Goal: Transaction & Acquisition: Purchase product/service

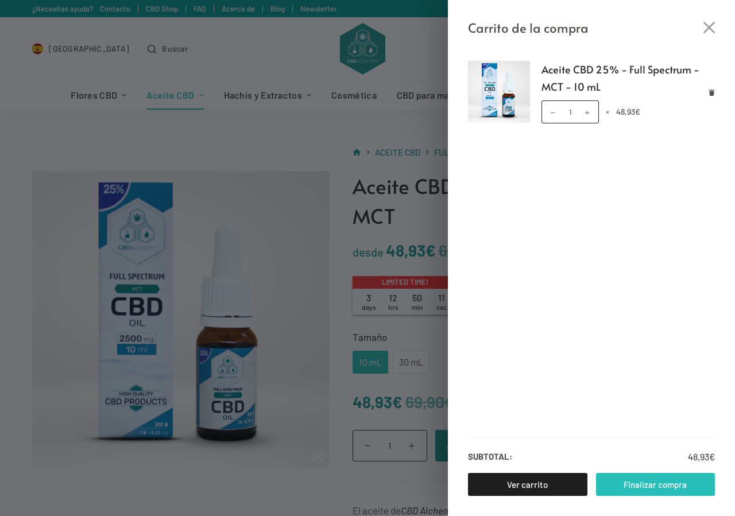
click at [637, 481] on link "Finalizar compra" at bounding box center [655, 484] width 119 height 23
click at [707, 23] on icon "Cerrar el cajón del carrito" at bounding box center [708, 27] width 11 height 11
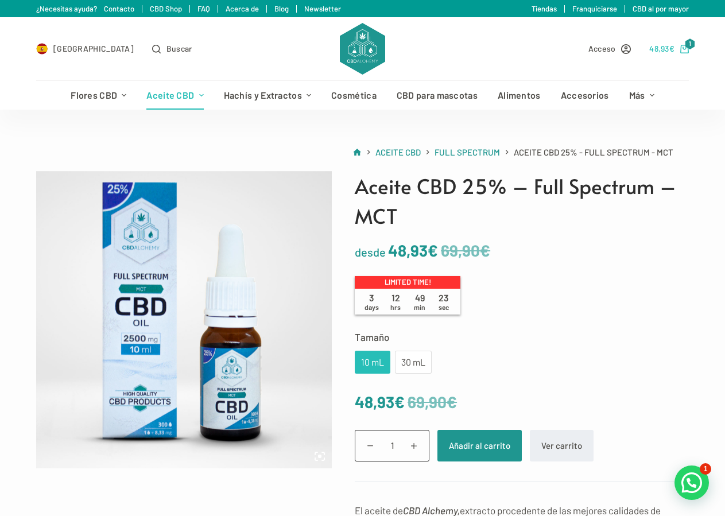
click at [687, 48] on icon "Carro de compra" at bounding box center [684, 49] width 9 height 9
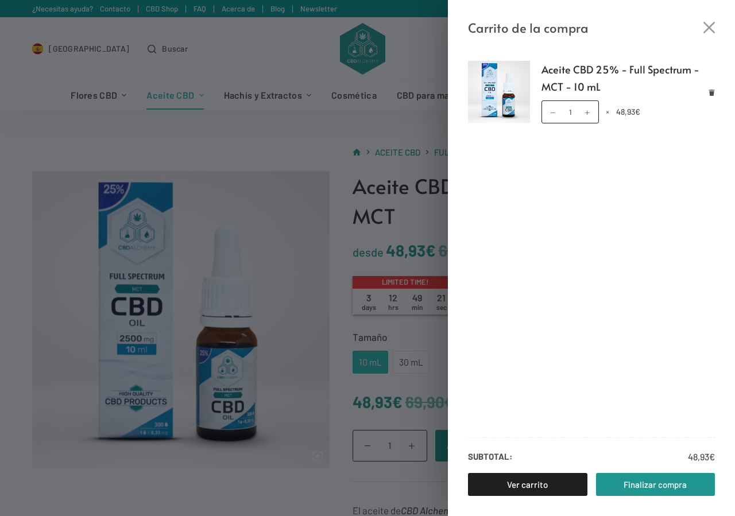
click at [305, 53] on div "Carrito de la compra Aceite CBD 25% - Full Spectrum - MCT - 10 mL Aceite CBD 25…" at bounding box center [367, 258] width 735 height 516
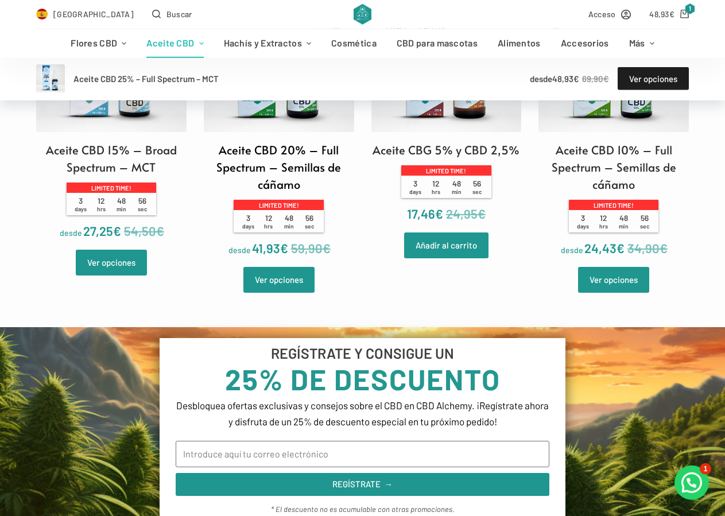
scroll to position [996, 0]
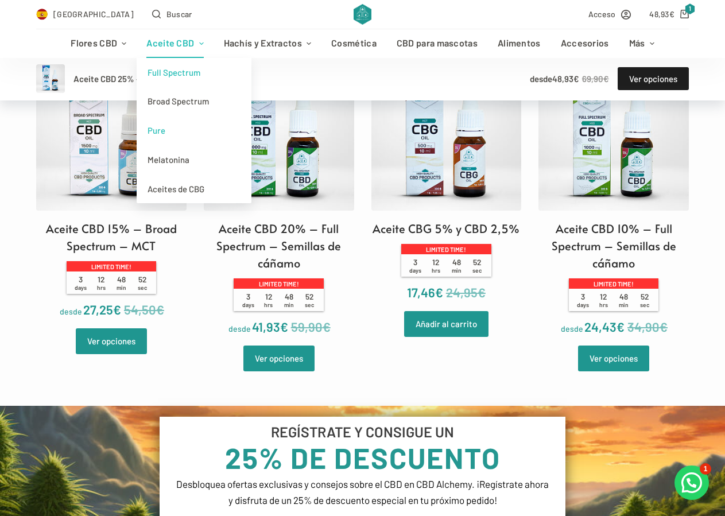
click at [175, 128] on link "Pure" at bounding box center [194, 130] width 115 height 29
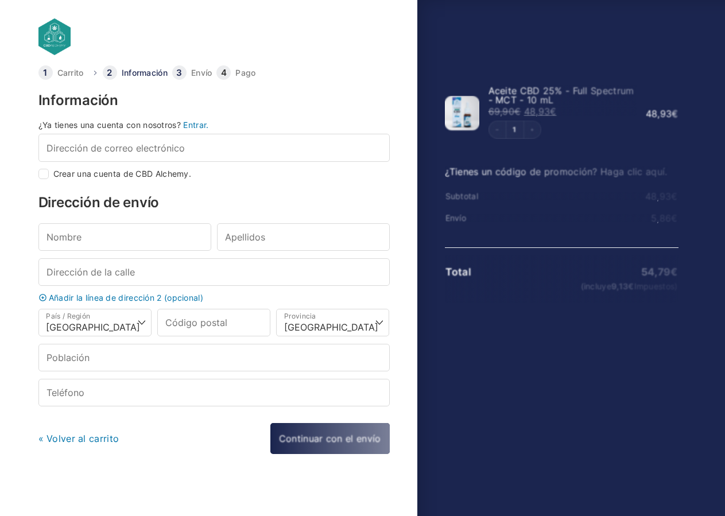
select select "B"
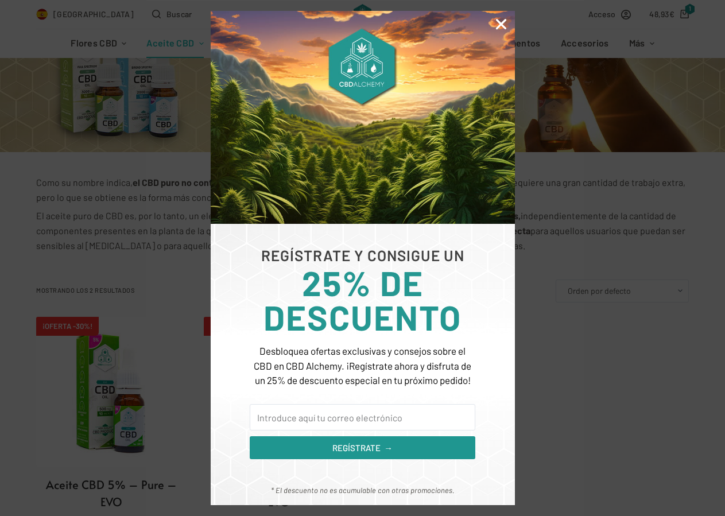
scroll to position [234, 0]
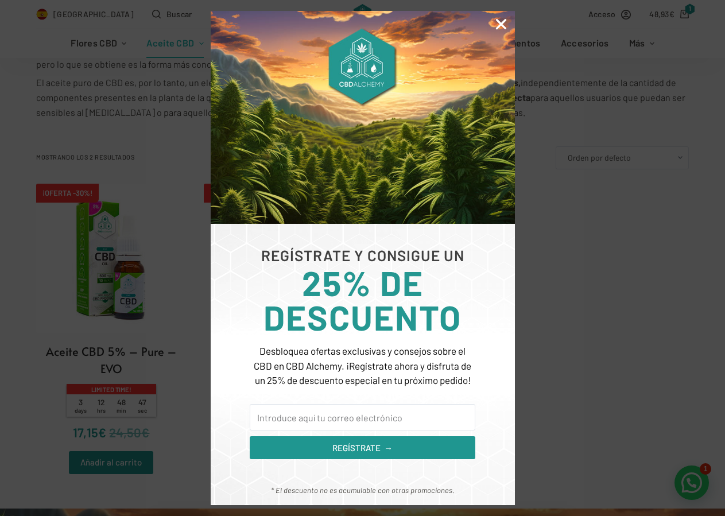
click at [498, 21] on icon "Close" at bounding box center [501, 24] width 15 height 15
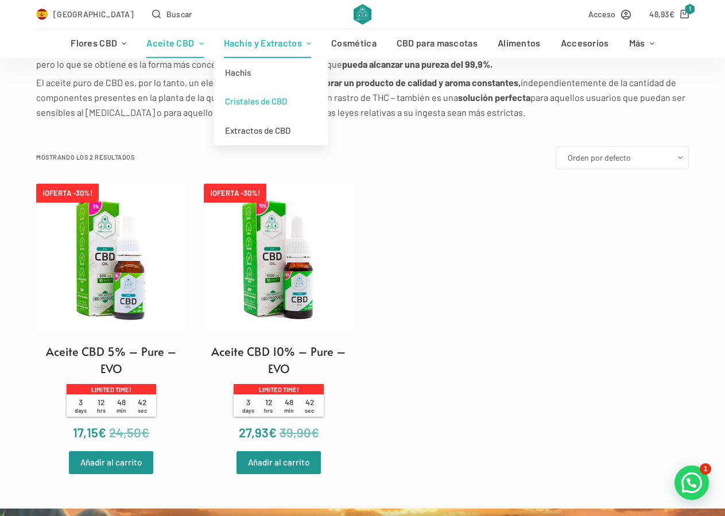
click at [272, 103] on link "Cristales de CBD" at bounding box center [271, 101] width 115 height 29
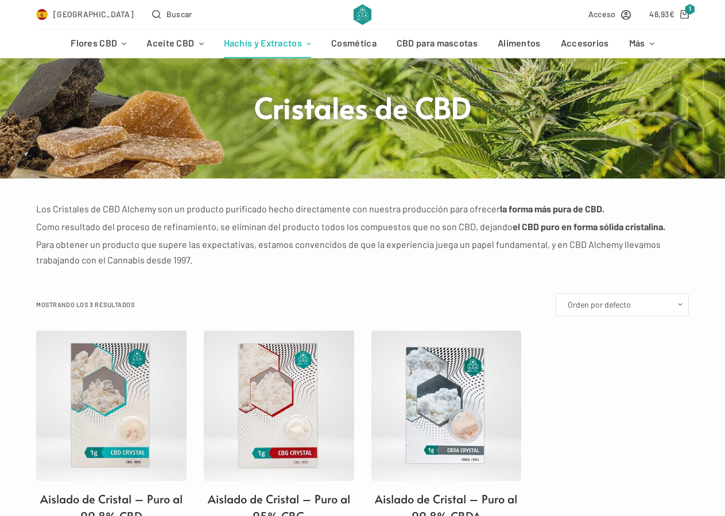
scroll to position [234, 0]
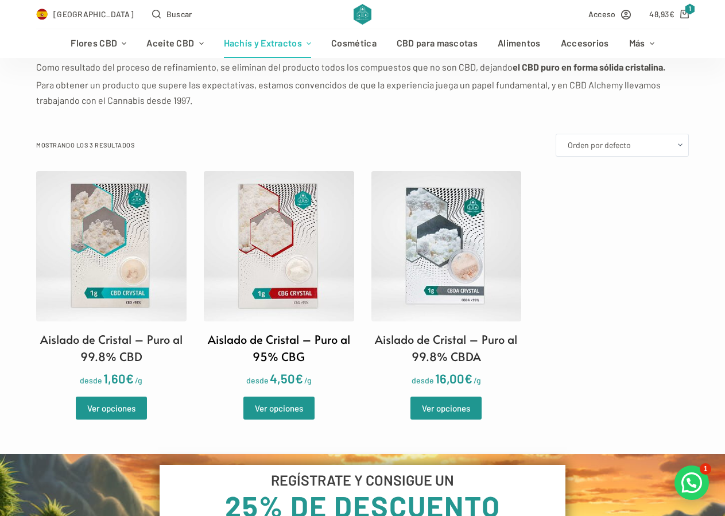
click at [280, 335] on h2 "Aislado de Cristal – Puro al 95% CBG" at bounding box center [279, 348] width 150 height 34
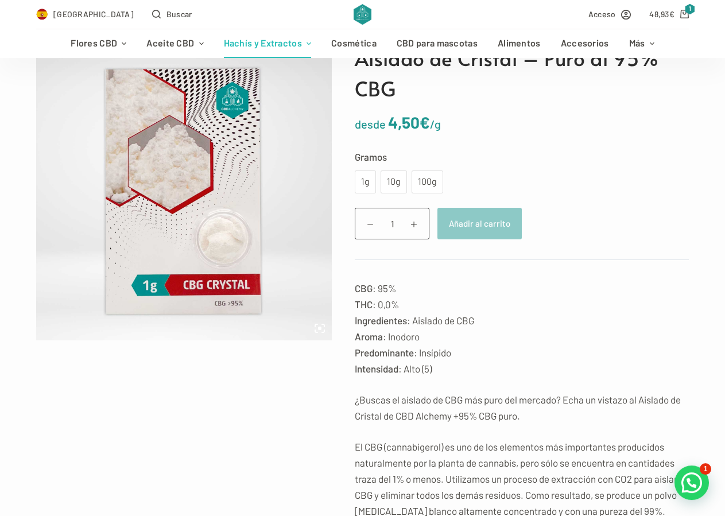
scroll to position [59, 0]
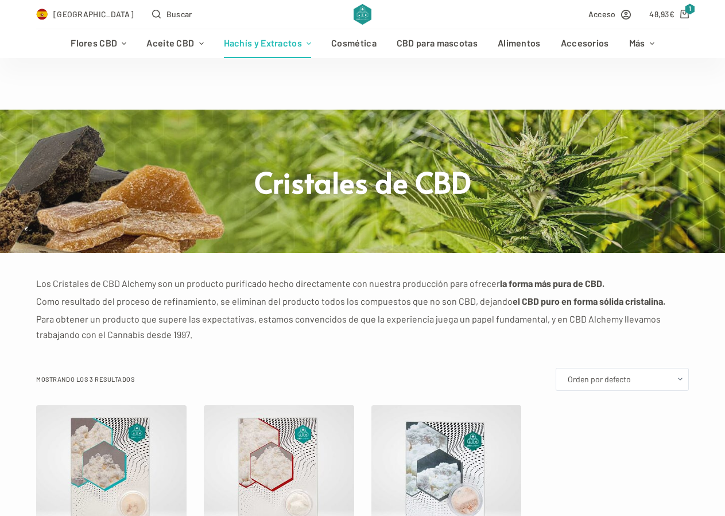
scroll to position [234, 0]
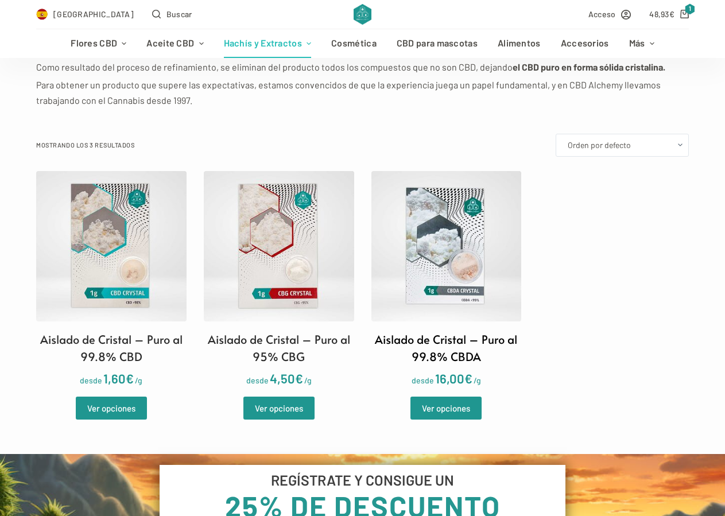
click at [462, 205] on img at bounding box center [446, 246] width 150 height 150
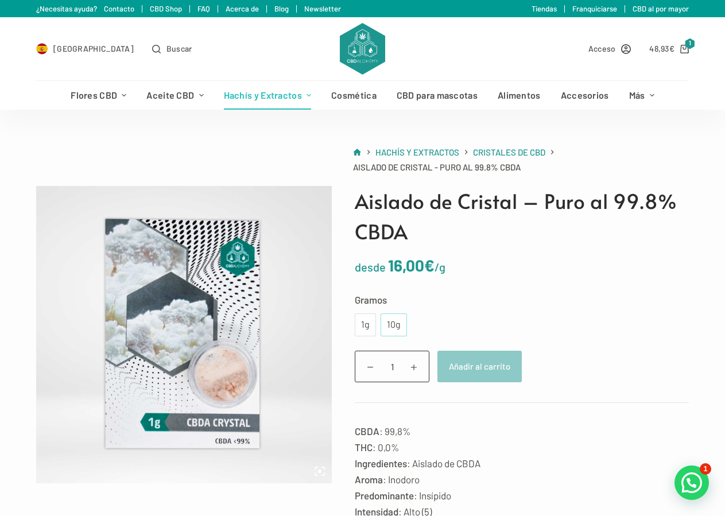
click at [396, 336] on div "10g" at bounding box center [394, 325] width 26 height 23
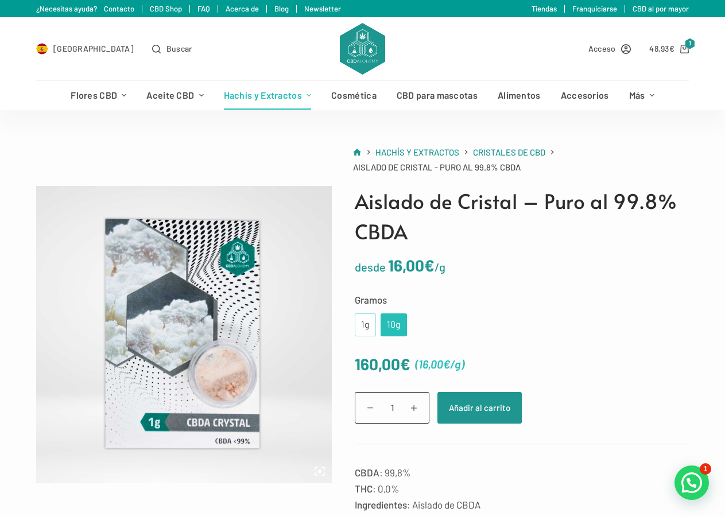
click at [369, 320] on div "1g" at bounding box center [365, 325] width 21 height 23
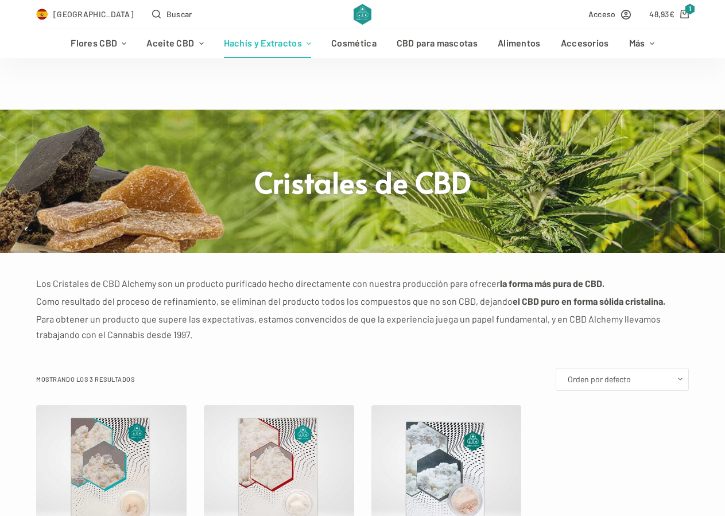
scroll to position [234, 0]
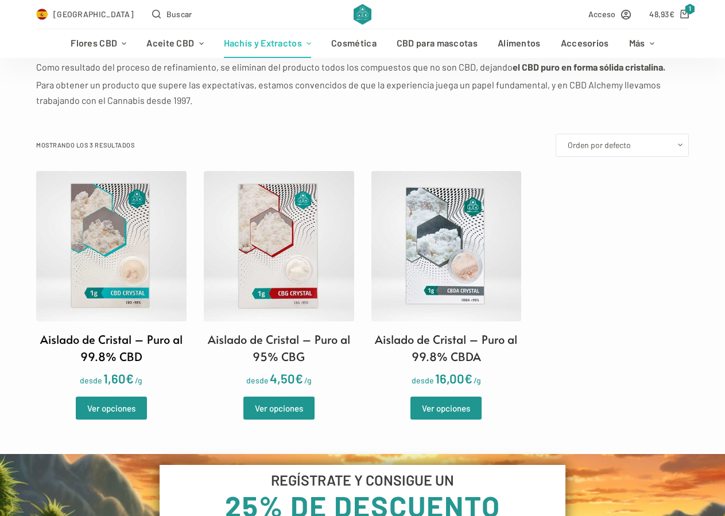
click at [99, 233] on img at bounding box center [111, 246] width 150 height 150
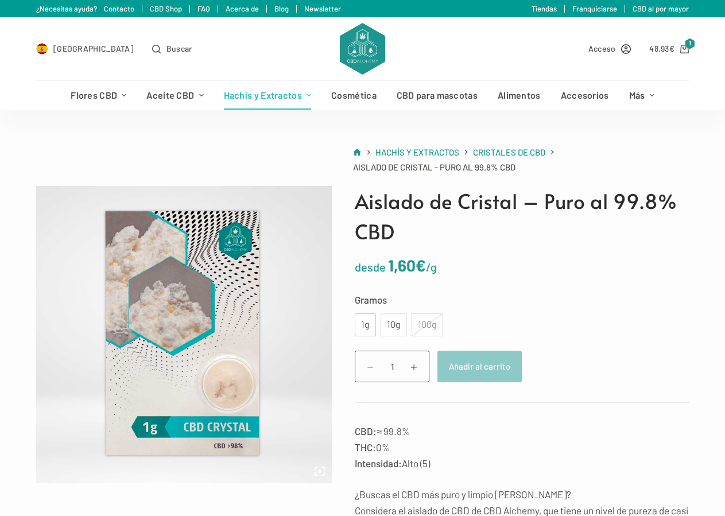
click at [370, 327] on div "1g" at bounding box center [365, 325] width 21 height 23
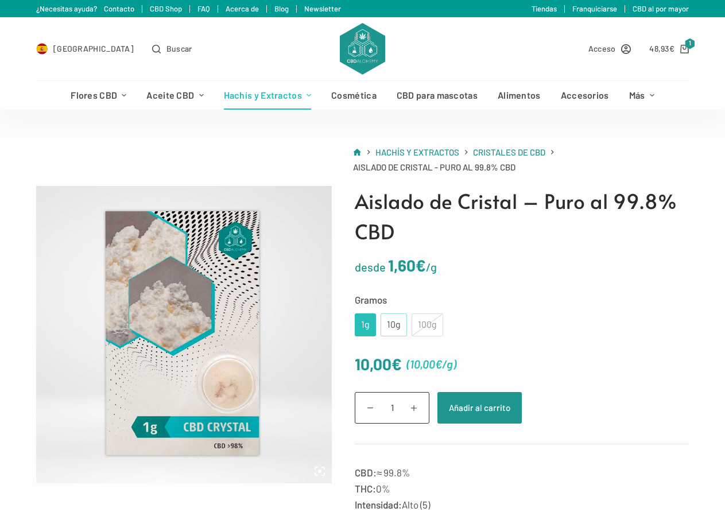
click at [388, 326] on div "10g" at bounding box center [394, 325] width 13 height 15
click at [362, 322] on div "1g" at bounding box center [365, 325] width 7 height 15
click at [485, 407] on button "Añadir al carrito" at bounding box center [480, 408] width 84 height 32
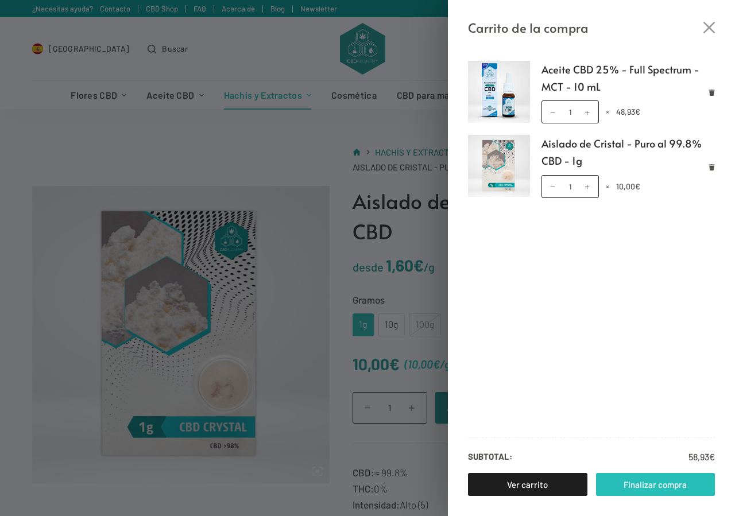
click at [671, 483] on link "Finalizar compra" at bounding box center [655, 484] width 119 height 23
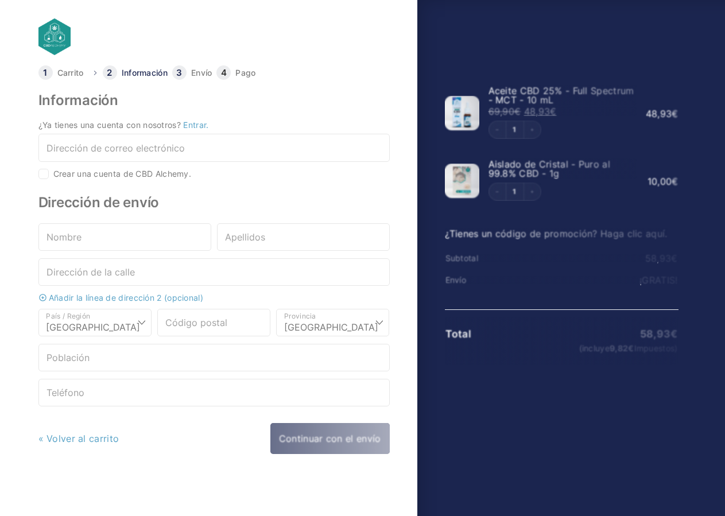
select select "B"
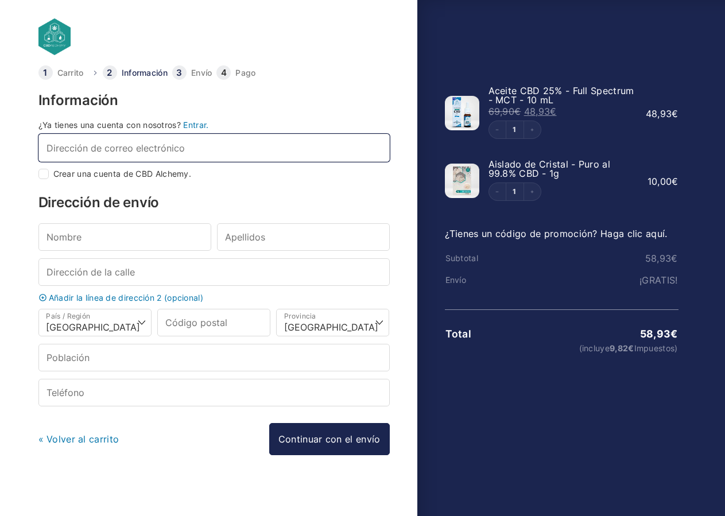
click at [133, 151] on input "Dirección de correo electrónico *" at bounding box center [213, 148] width 351 height 28
click at [158, 143] on input "Dirección de correo electrónico *" at bounding box center [213, 148] width 351 height 28
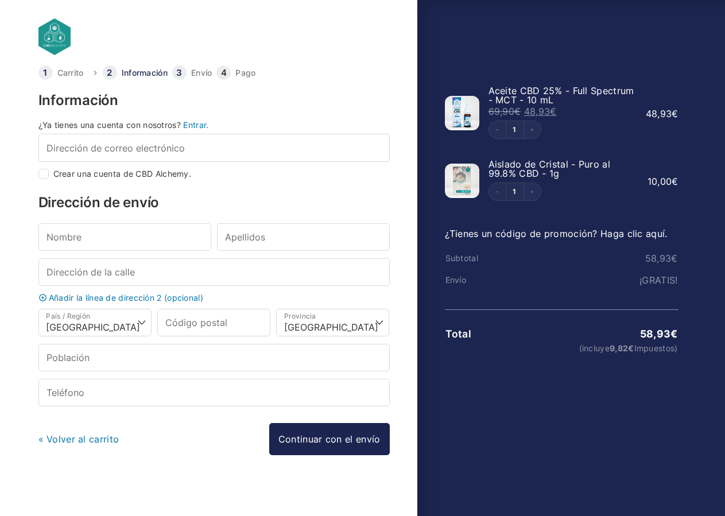
click at [206, 124] on link "Entrar." at bounding box center [195, 125] width 25 height 10
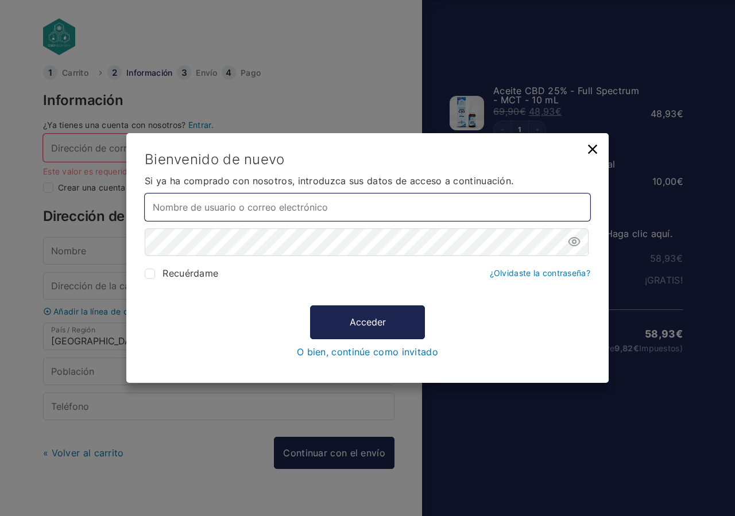
click at [246, 208] on input "Nombre de usuario o correo electrónico *" at bounding box center [368, 208] width 446 height 28
type input "vfornies@hormail.com"
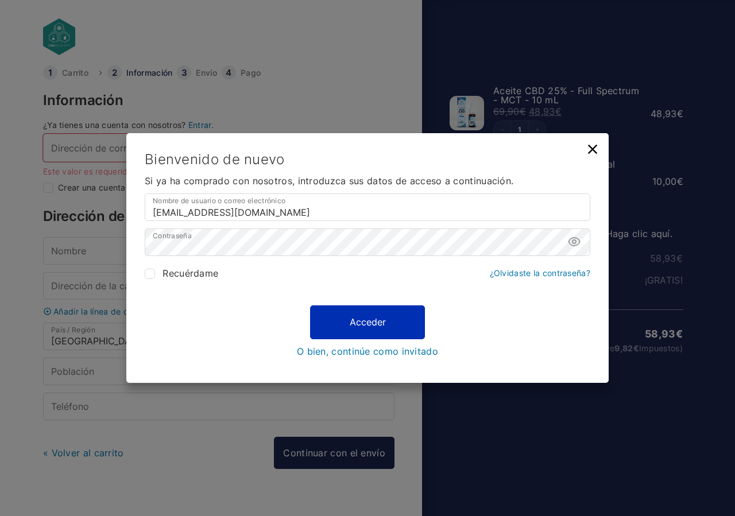
click at [378, 319] on button "Acceder" at bounding box center [367, 321] width 115 height 33
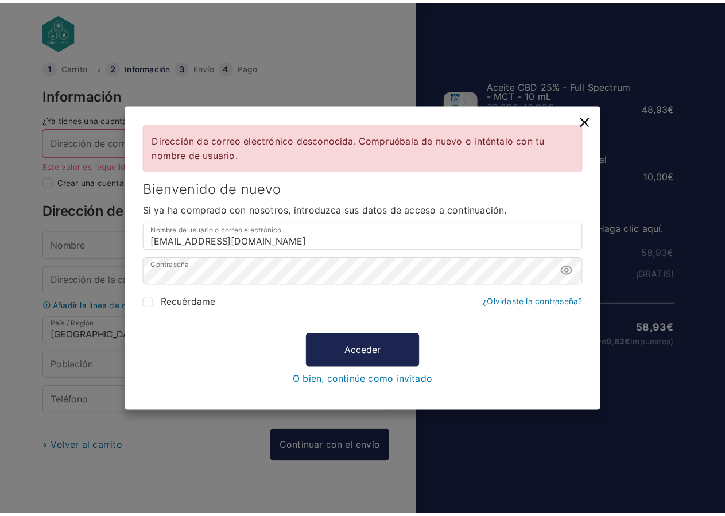
scroll to position [8, 0]
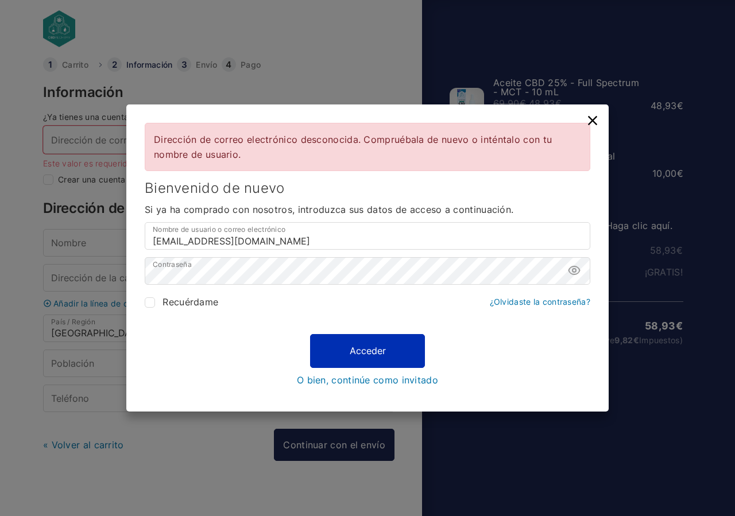
click at [373, 349] on button "Acceder" at bounding box center [367, 350] width 115 height 33
click at [575, 270] on icon at bounding box center [574, 271] width 14 height 14
click at [394, 357] on button "Acceder" at bounding box center [367, 350] width 115 height 33
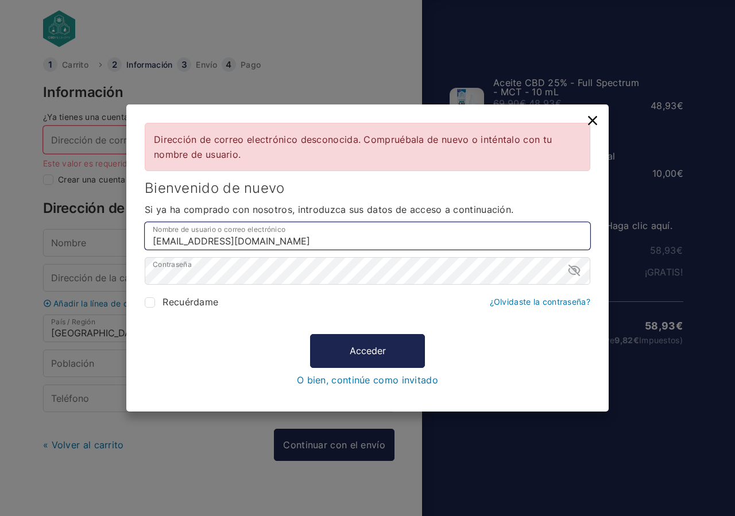
click at [261, 239] on input "vfornies@hormail.com" at bounding box center [368, 236] width 446 height 28
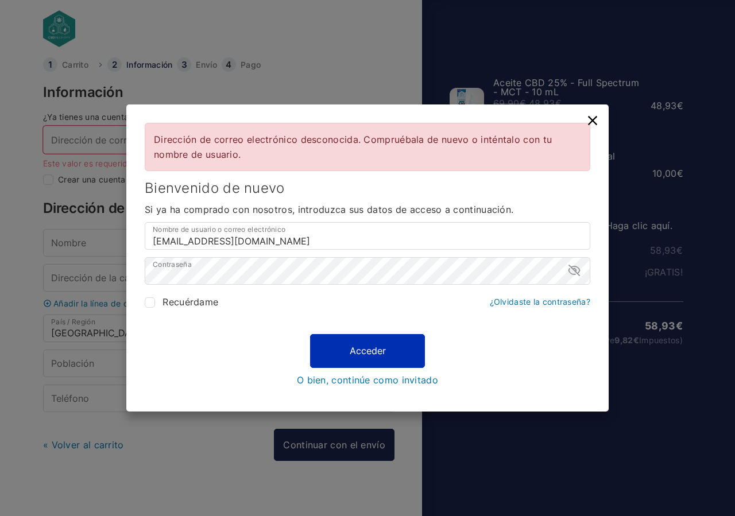
click at [355, 348] on button "Acceder" at bounding box center [367, 350] width 115 height 33
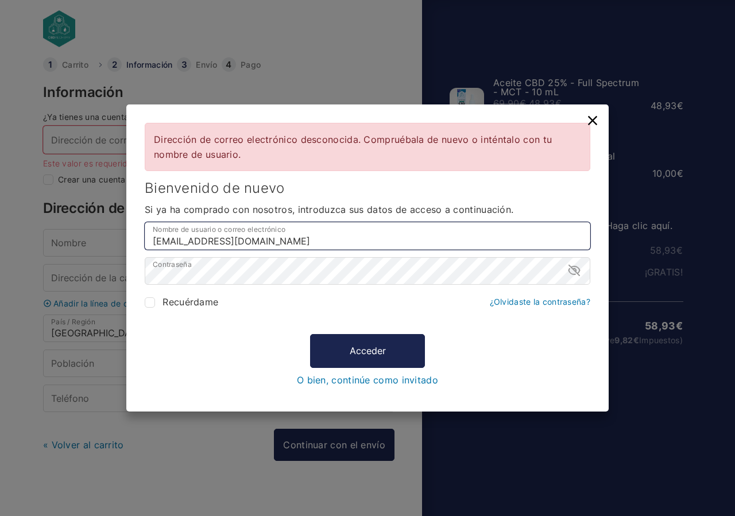
click at [489, 238] on input "vfornies@hormail.com" at bounding box center [368, 236] width 446 height 28
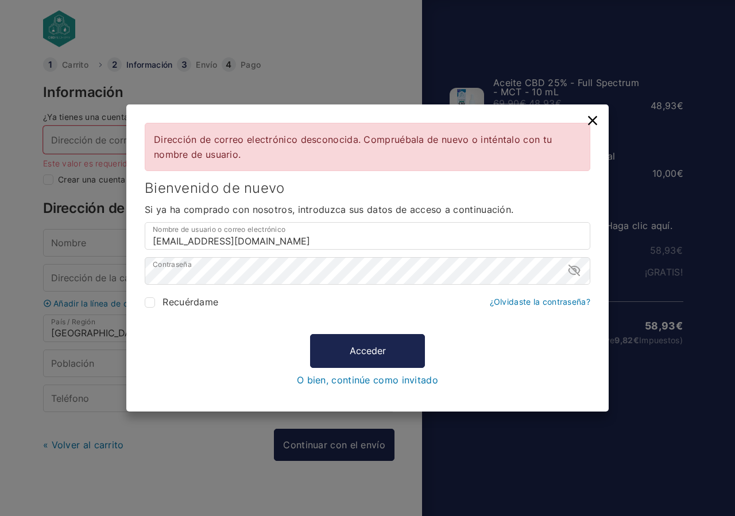
click at [594, 119] on icon at bounding box center [592, 120] width 9 height 9
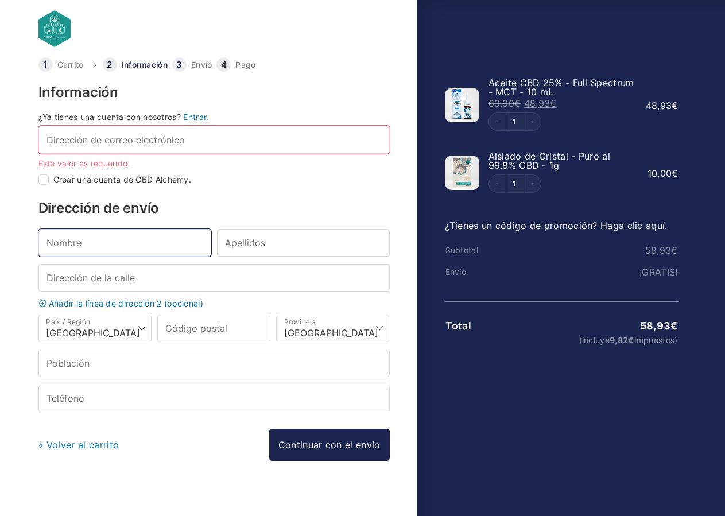
click at [119, 251] on input "Nombre *" at bounding box center [124, 243] width 173 height 28
type input "VANESSA"
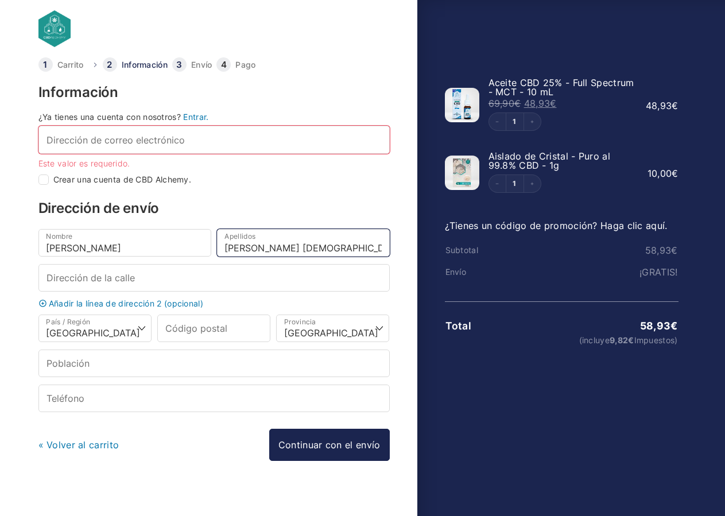
type input "FORNIES GAY"
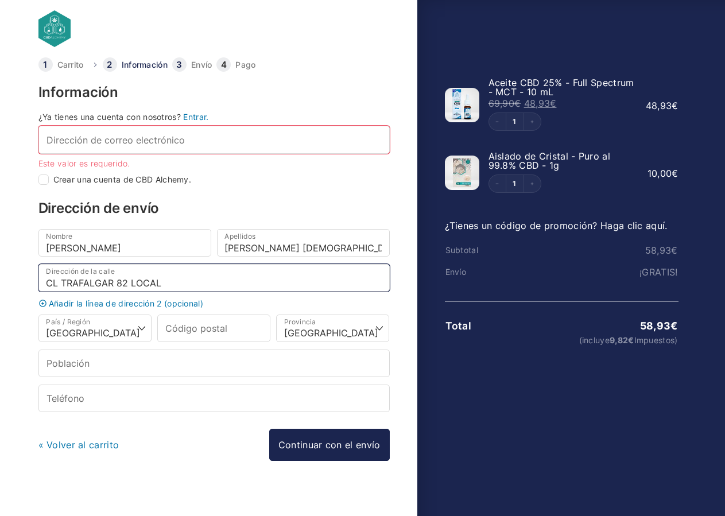
type input "CL TRAFALGAR 82 LOCAL"
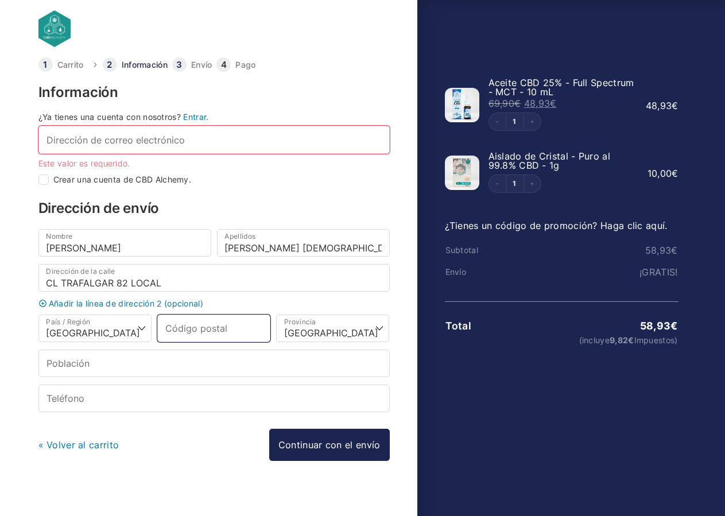
click at [221, 327] on input "Código postal *" at bounding box center [213, 329] width 113 height 28
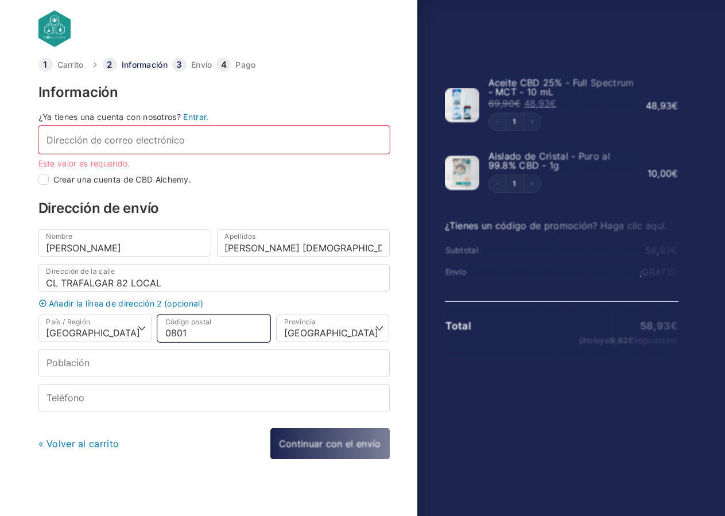
type input "08010"
select select
type input "Barcelona"
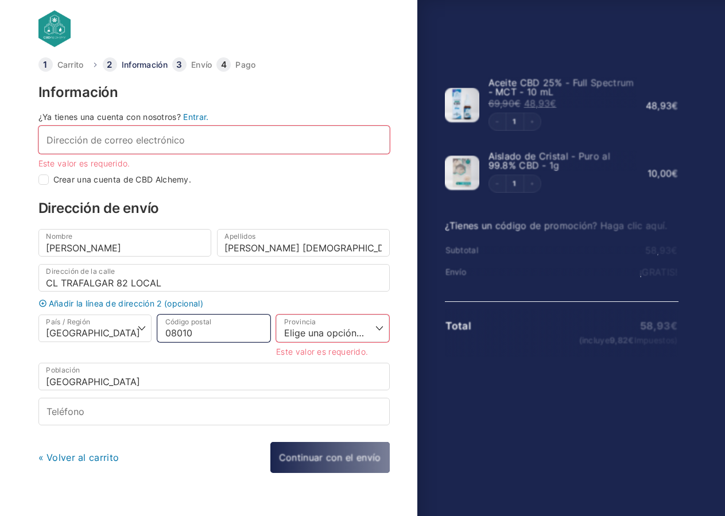
type input "08010"
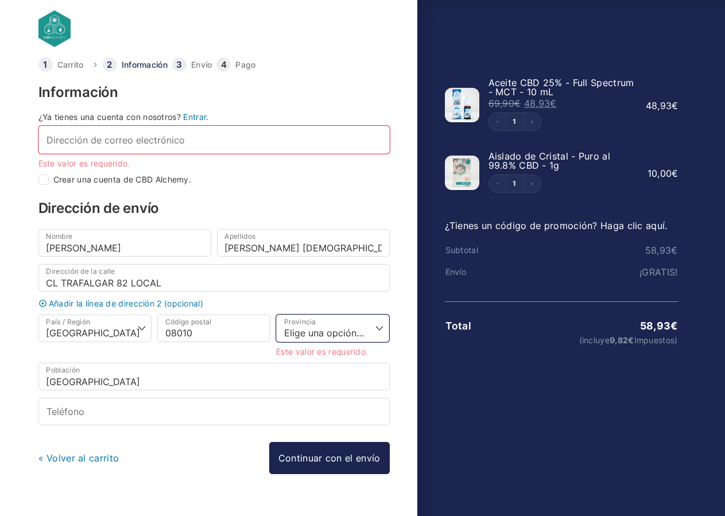
click at [276, 315] on select "Elige una opción… La Coruña Álava Albacete Alicante Almería Asturias Ávila Bada…" at bounding box center [332, 329] width 113 height 28
select select "B"
click option "Barcelona" at bounding box center [0, 0] width 0 height 0
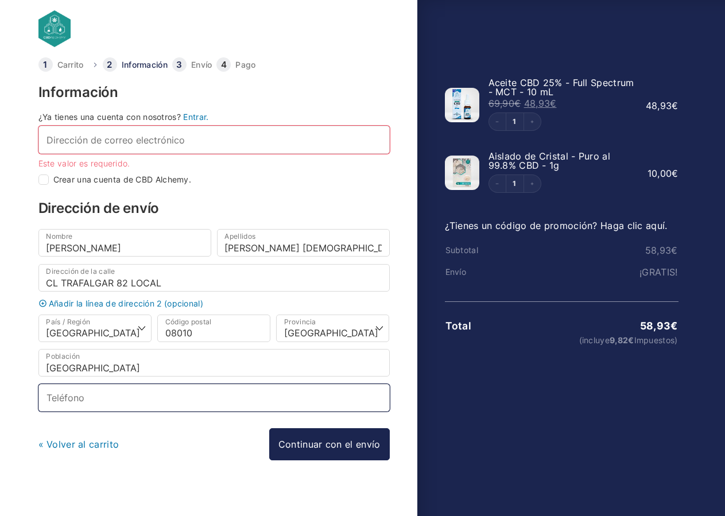
click at [125, 406] on input "Teléfono *" at bounding box center [213, 398] width 351 height 28
type input "615124773"
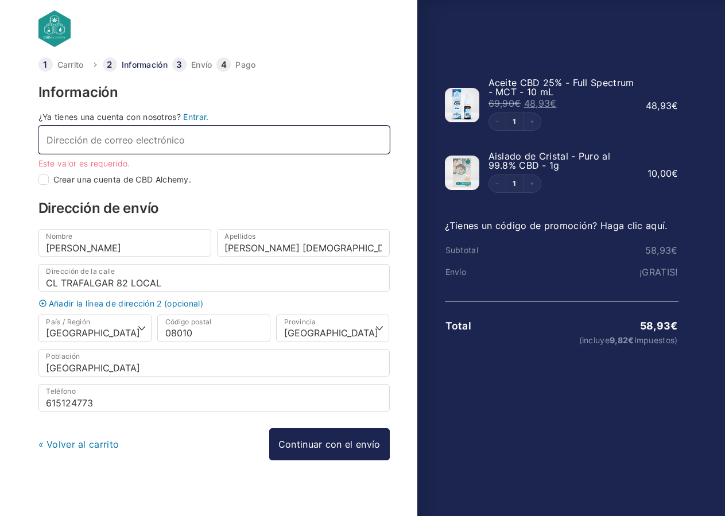
click at [171, 139] on input "Dirección de correo electrónico *" at bounding box center [213, 140] width 351 height 28
type input "vf"
checkbox input "true"
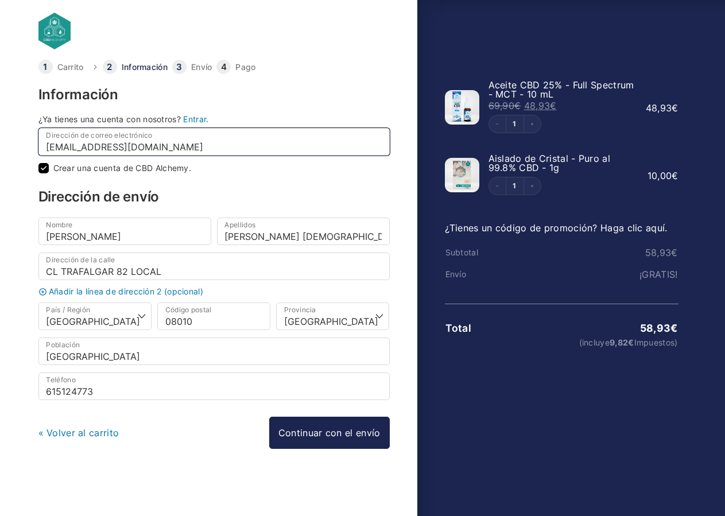
scroll to position [6, 0]
type input "vfornies@hotmail.com"
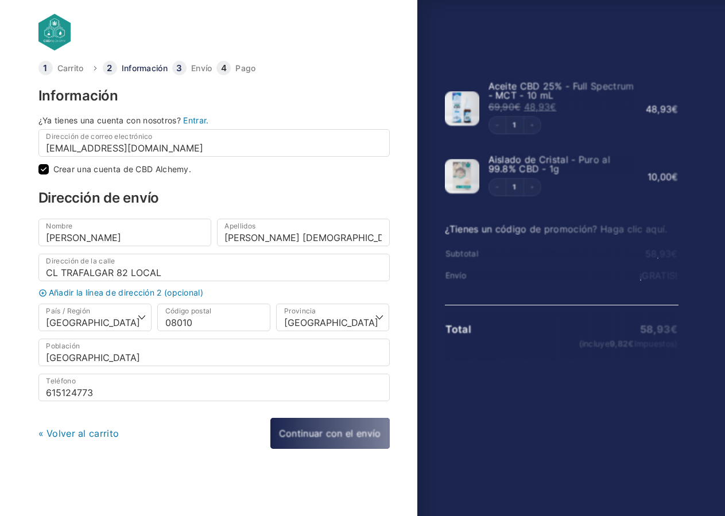
scroll to position [5, 0]
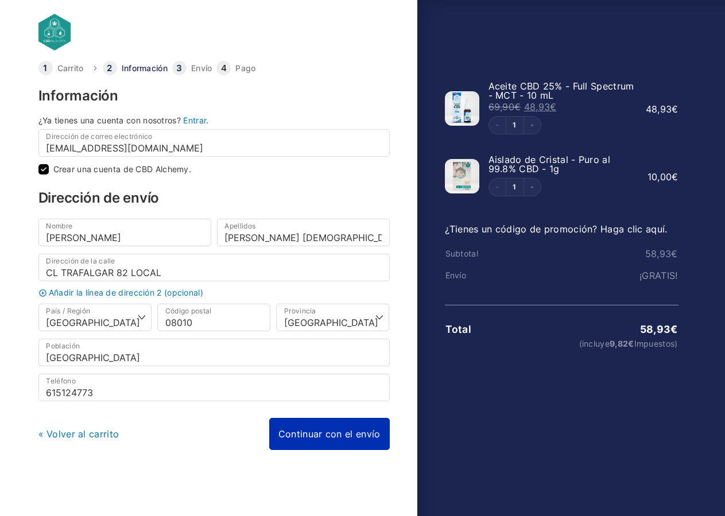
click at [297, 431] on link "Continuar con el envío" at bounding box center [329, 434] width 121 height 32
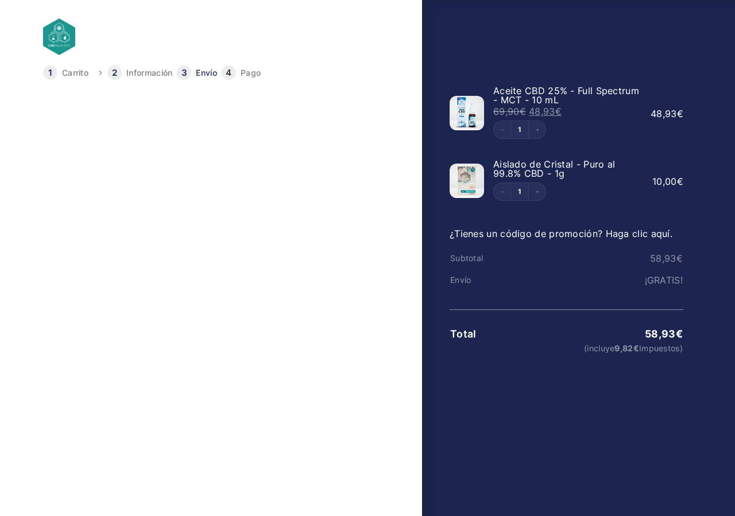
click at [342, 247] on link "Continuar con el pago" at bounding box center [335, 247] width 119 height 32
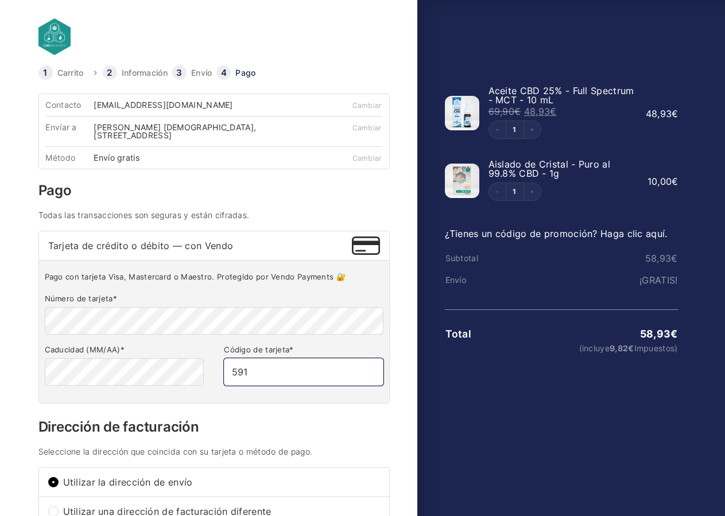
type input "591"
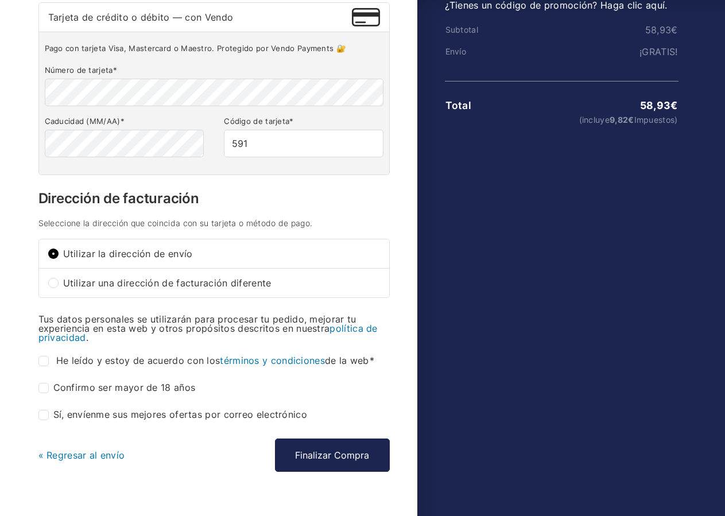
scroll to position [234, 0]
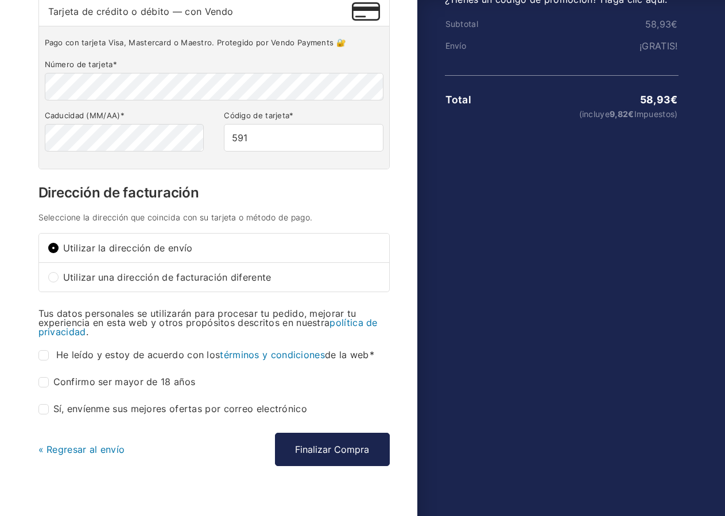
click at [112, 357] on span "He leído y estoy de acuerdo con los términos y condiciones de la web" at bounding box center [215, 354] width 318 height 11
click at [49, 357] on input "He leído y estoy de acuerdo con los términos y condiciones de la web *" at bounding box center [43, 355] width 10 height 10
checkbox input "true"
click at [117, 392] on div "Contacto vfornies@hotmail.com Cambiar Envíar a VANESSA FORNIES GAY, CL TRAFALGA…" at bounding box center [213, 181] width 351 height 644
click at [124, 385] on label "Confirmo ser mayor de 18 años *" at bounding box center [116, 382] width 157 height 10
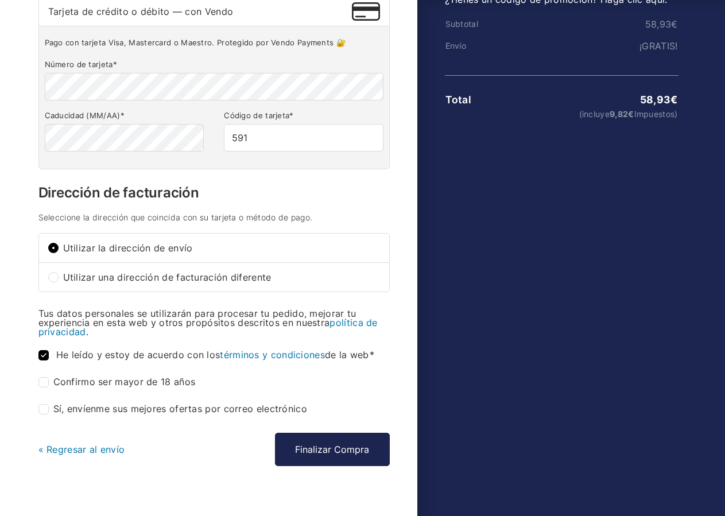
click at [49, 385] on input "Confirmo ser mayor de 18 años *" at bounding box center [43, 382] width 10 height 10
checkbox input "true"
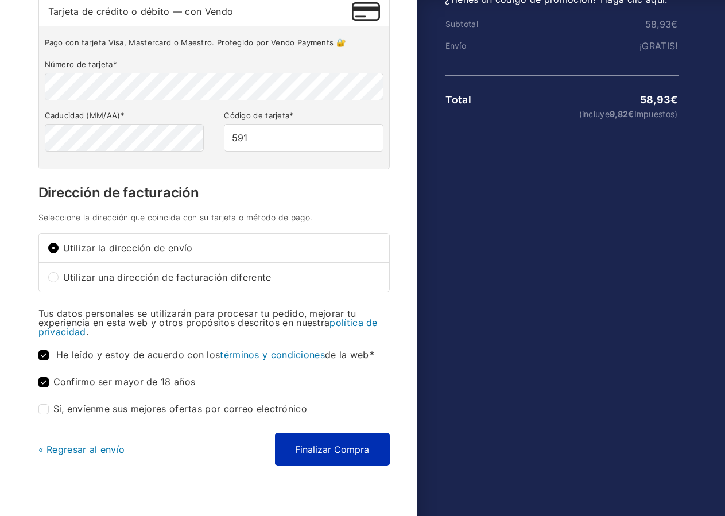
click at [302, 456] on button "Finalizar Compra" at bounding box center [332, 449] width 115 height 33
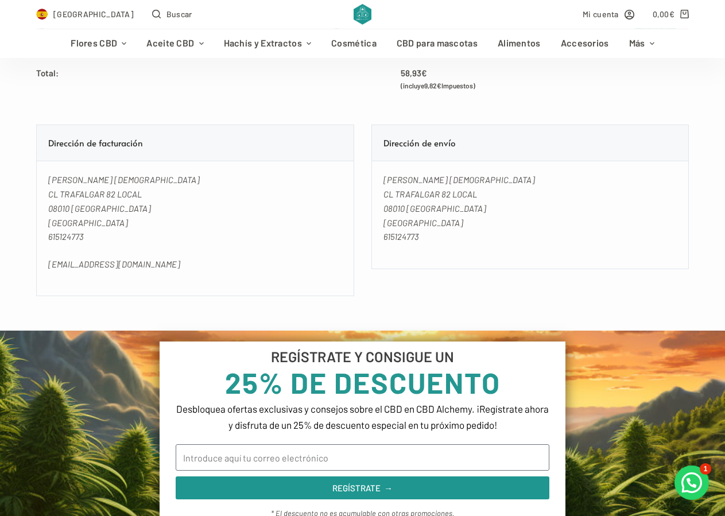
scroll to position [703, 0]
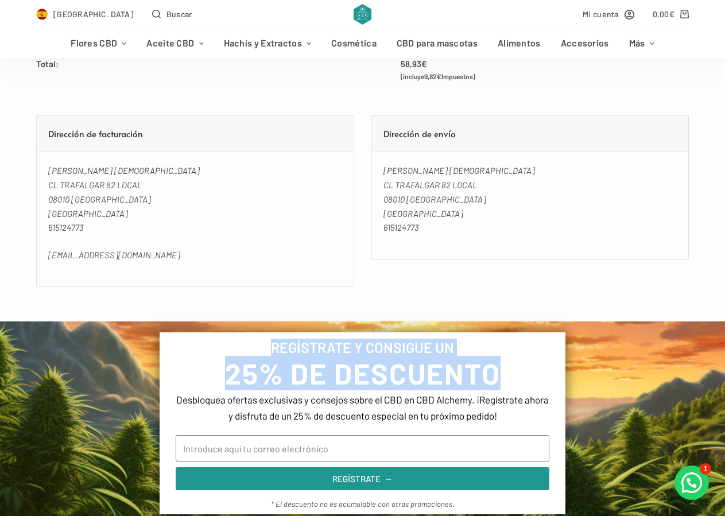
drag, startPoint x: 275, startPoint y: 346, endPoint x: 521, endPoint y: 379, distance: 248.5
click at [521, 379] on div "REGÍSTRATE Y CONSIGUE UN 25% DE DESCUENTO Desbloquea ofertas exclusivas y conse…" at bounding box center [363, 423] width 406 height 182
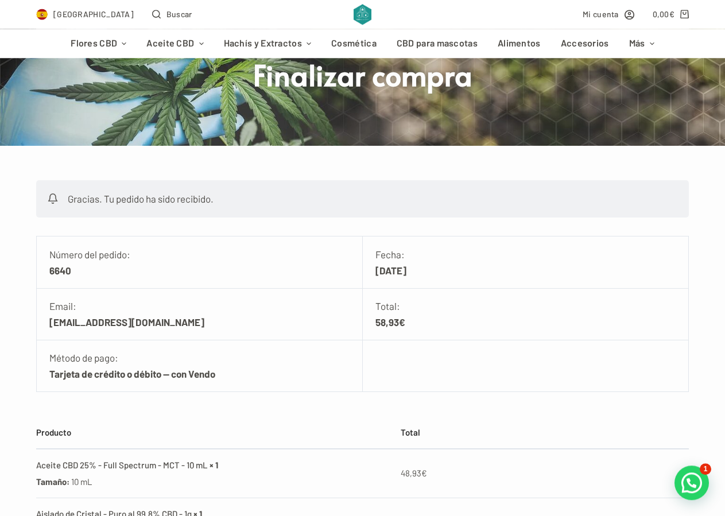
scroll to position [234, 0]
